Goal: Information Seeking & Learning: Find specific fact

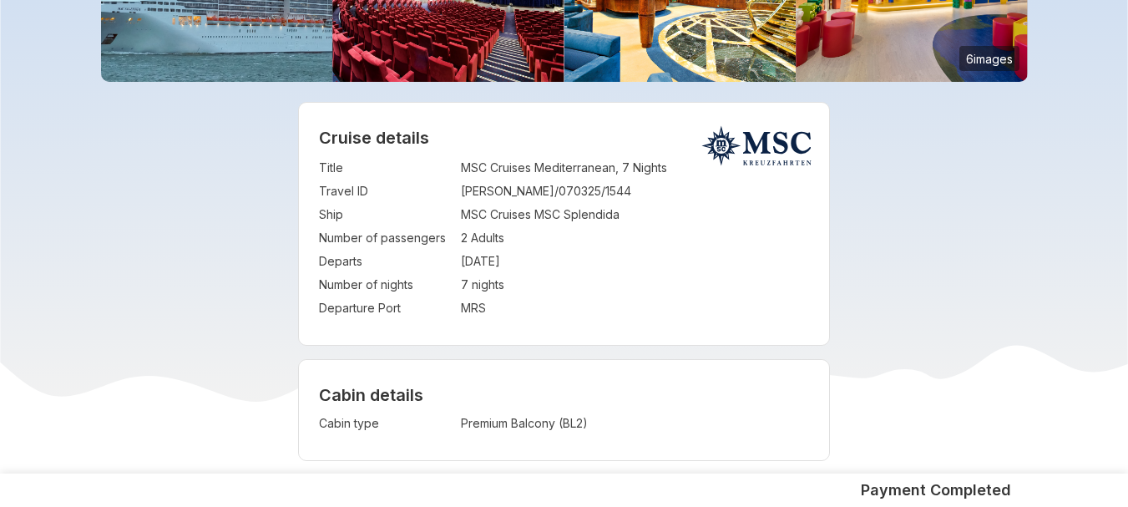
scroll to position [200, 0]
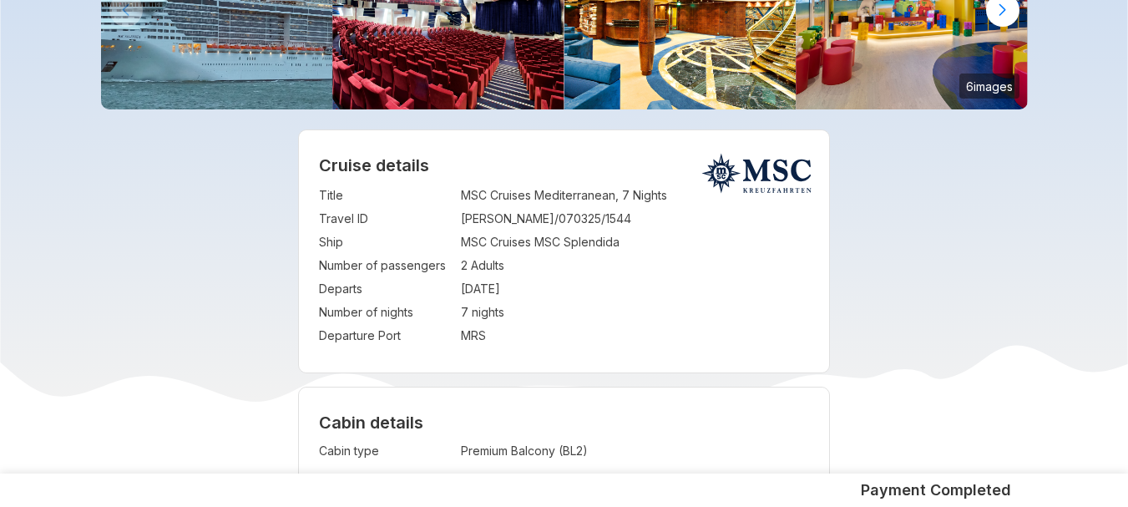
click at [480, 292] on td "04 Sep 2025" at bounding box center [635, 288] width 349 height 23
copy td "04 Sep 2025"
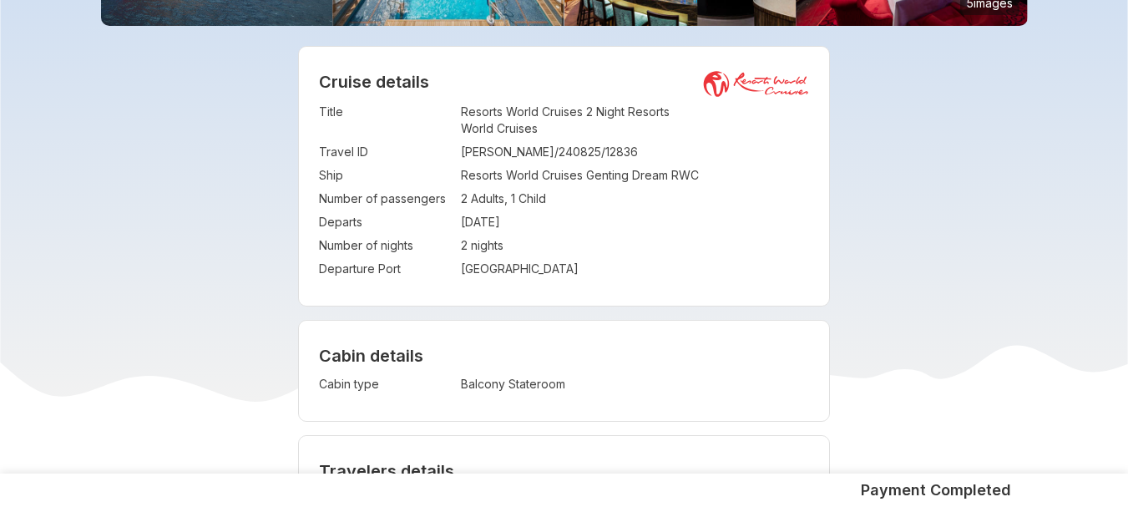
scroll to position [134, 0]
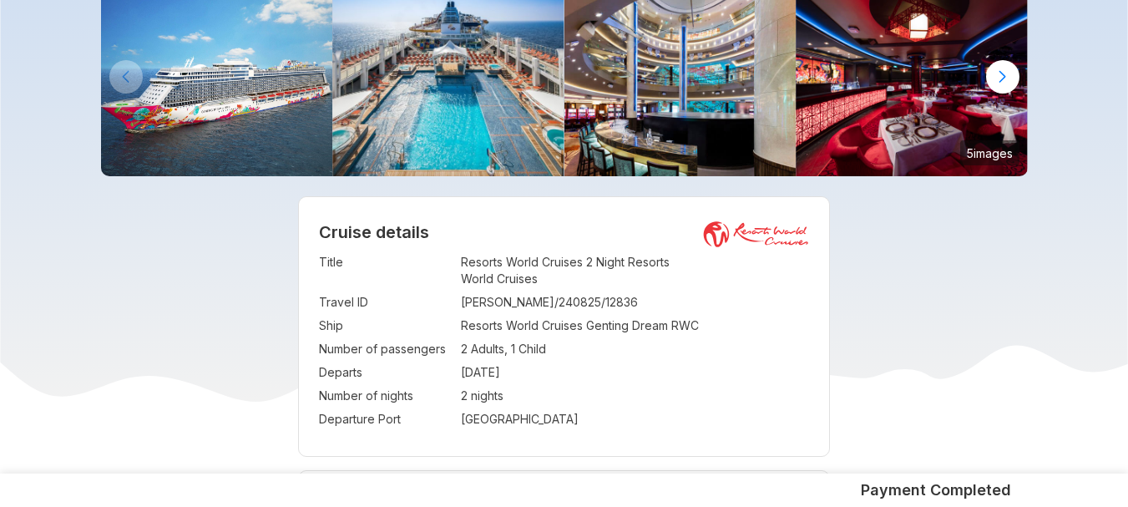
click at [479, 367] on td "07 Sep 2025" at bounding box center [635, 372] width 349 height 23
copy td "07 Sep 2025"
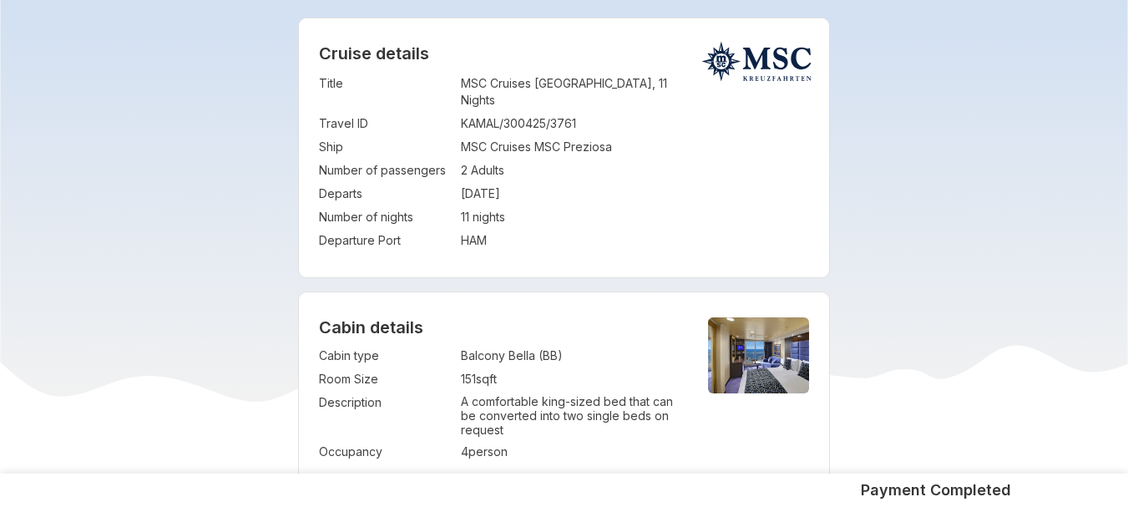
scroll to position [301, 0]
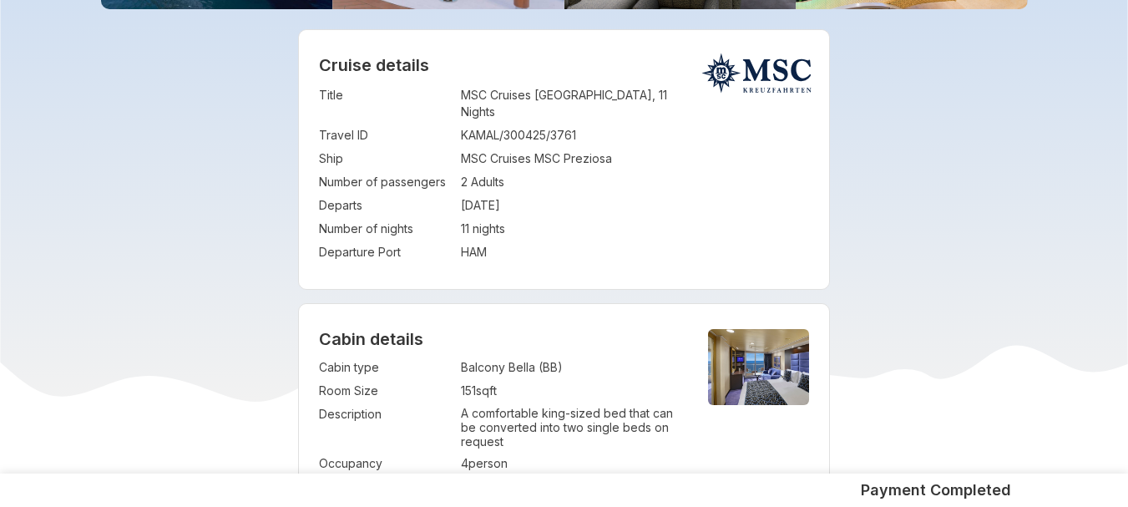
click at [475, 194] on td "24 Sep 2025" at bounding box center [635, 205] width 349 height 23
click at [475, 194] on td "[DATE]" at bounding box center [635, 205] width 349 height 23
copy td "[DATE]"
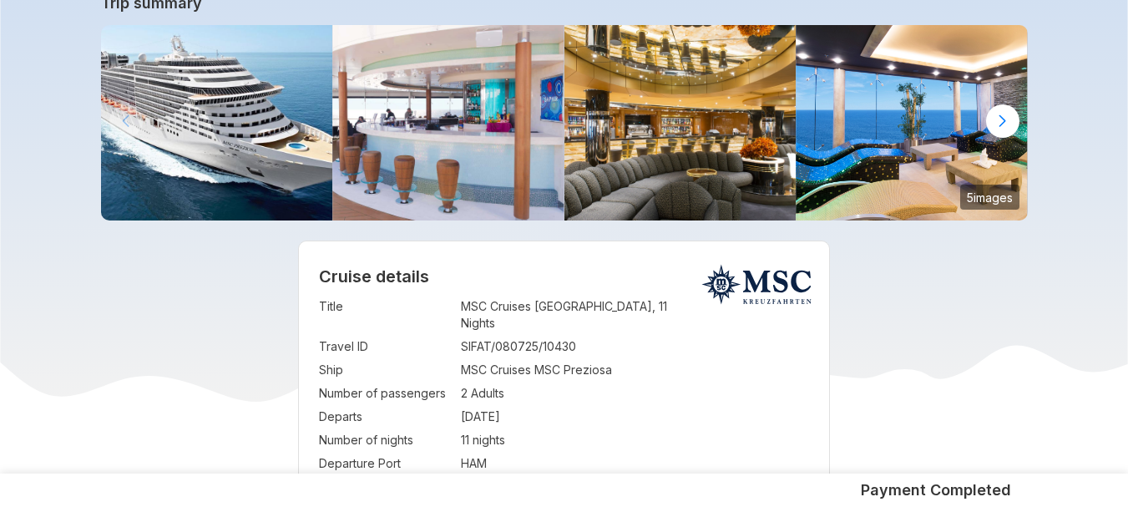
scroll to position [301, 0]
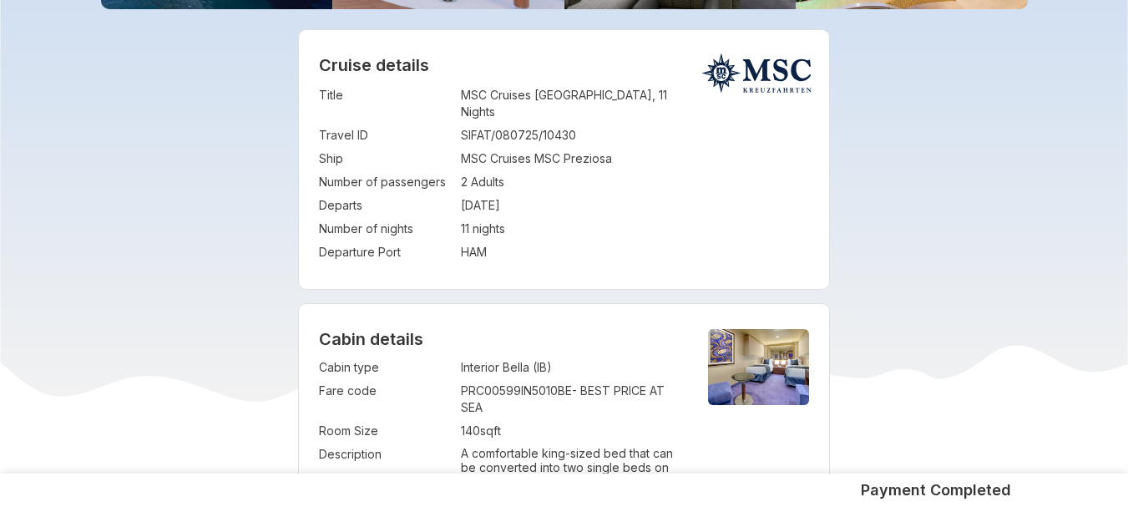
drag, startPoint x: 461, startPoint y: 186, endPoint x: 537, endPoint y: 187, distance: 76.0
click at [537, 194] on td "[DATE]" at bounding box center [635, 205] width 349 height 23
copy td "[DATE]"
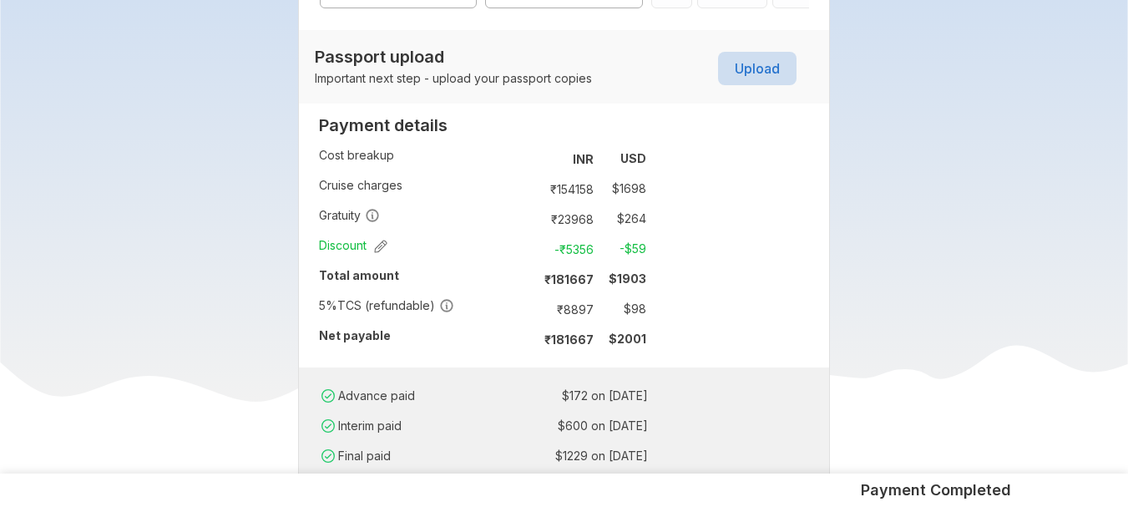
scroll to position [1169, 0]
